Goal: Transaction & Acquisition: Purchase product/service

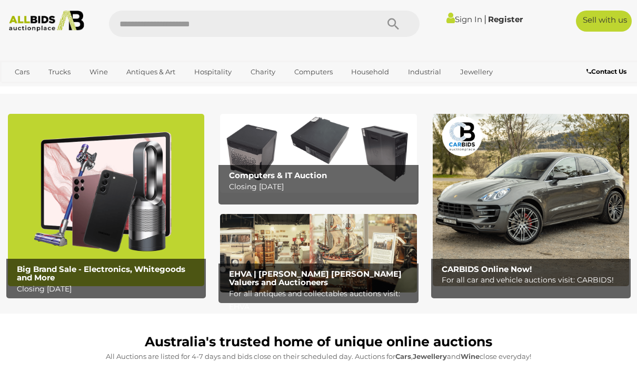
click at [317, 22] on input "text" at bounding box center [238, 24] width 258 height 26
type input "*"
type input "**********"
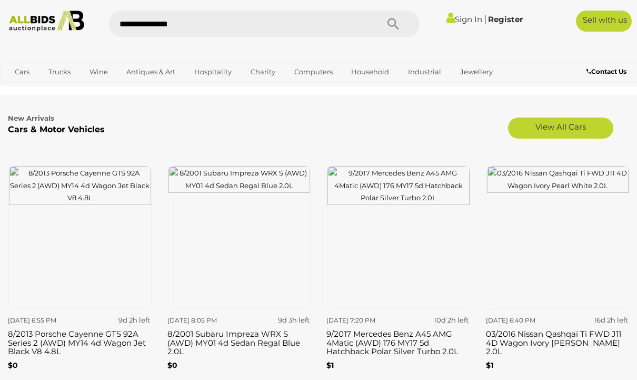
scroll to position [1173, 0]
click at [240, 241] on img at bounding box center [239, 237] width 143 height 143
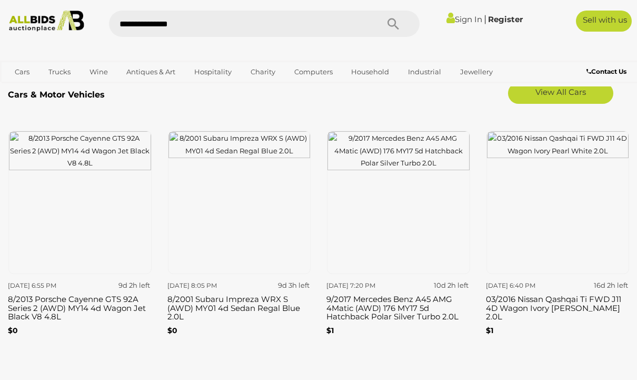
click at [62, 221] on img at bounding box center [79, 202] width 143 height 143
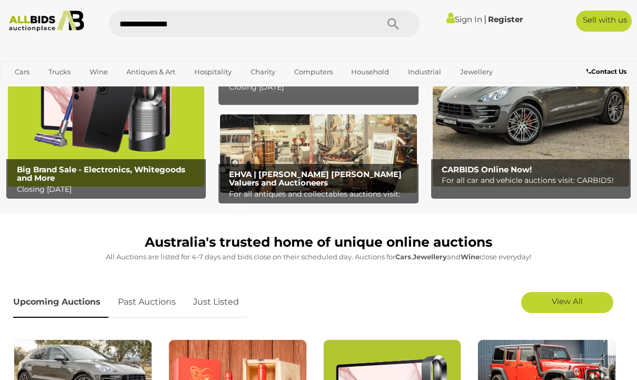
scroll to position [0, 0]
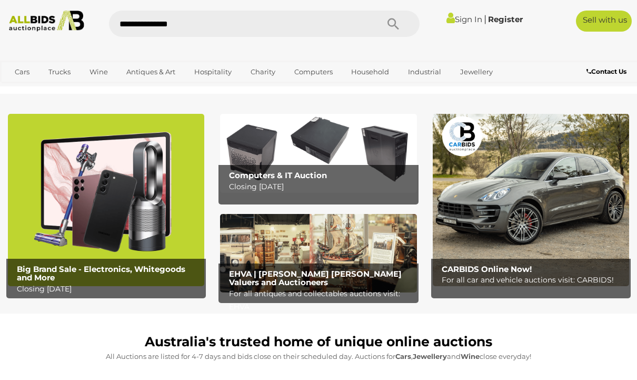
click at [71, 217] on img at bounding box center [106, 200] width 196 height 172
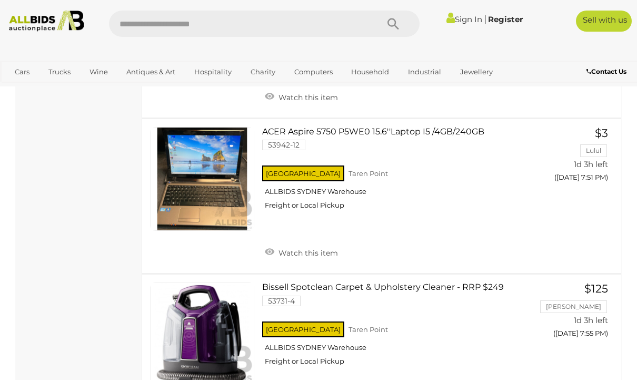
scroll to position [1993, 0]
